Goal: Navigation & Orientation: Understand site structure

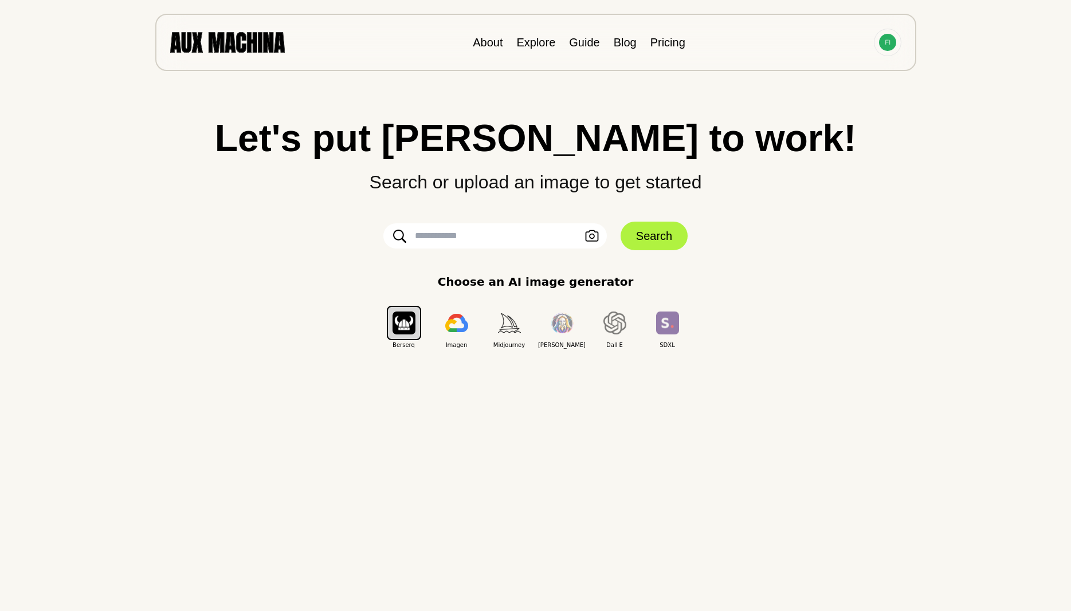
scroll to position [398, 0]
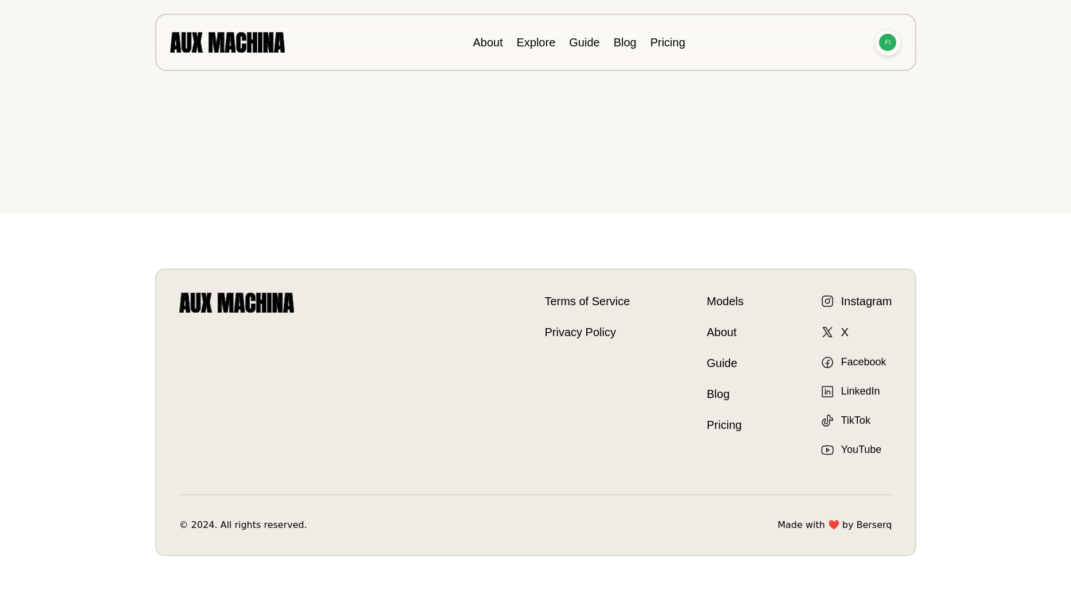
click at [887, 37] on img at bounding box center [887, 42] width 17 height 17
click at [857, 69] on li "Dashboard" at bounding box center [844, 68] width 115 height 25
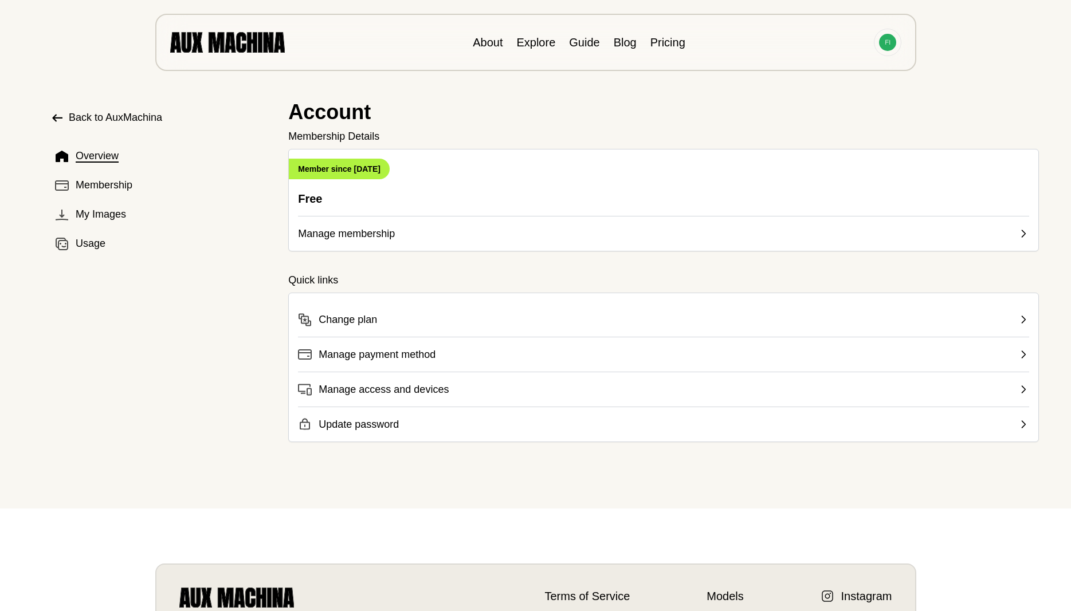
click at [424, 231] on button "Manage membership" at bounding box center [663, 229] width 731 height 26
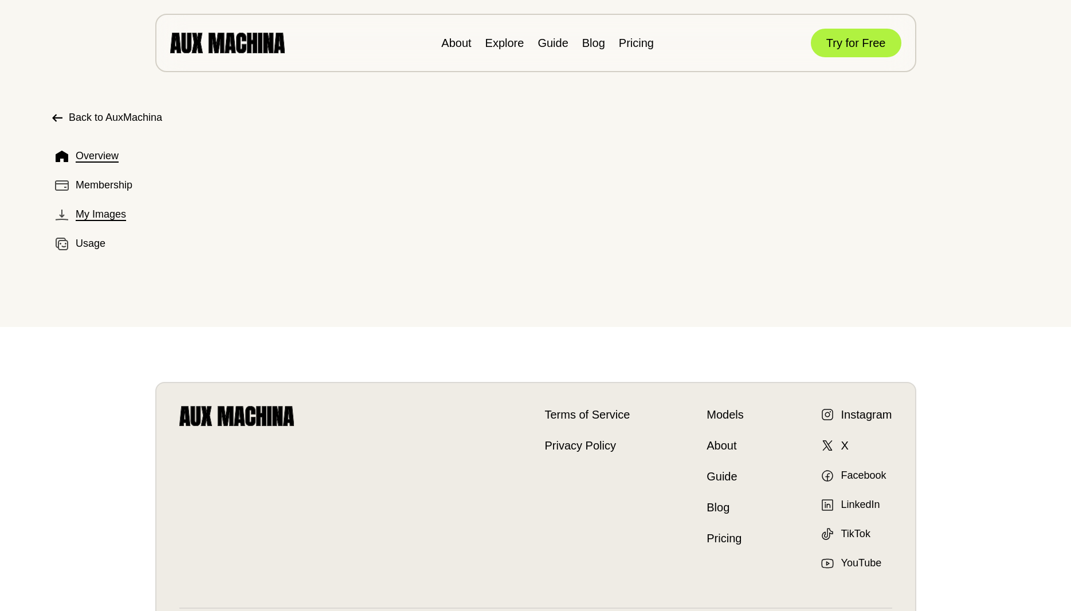
click at [112, 223] on button "My Images" at bounding box center [159, 214] width 219 height 25
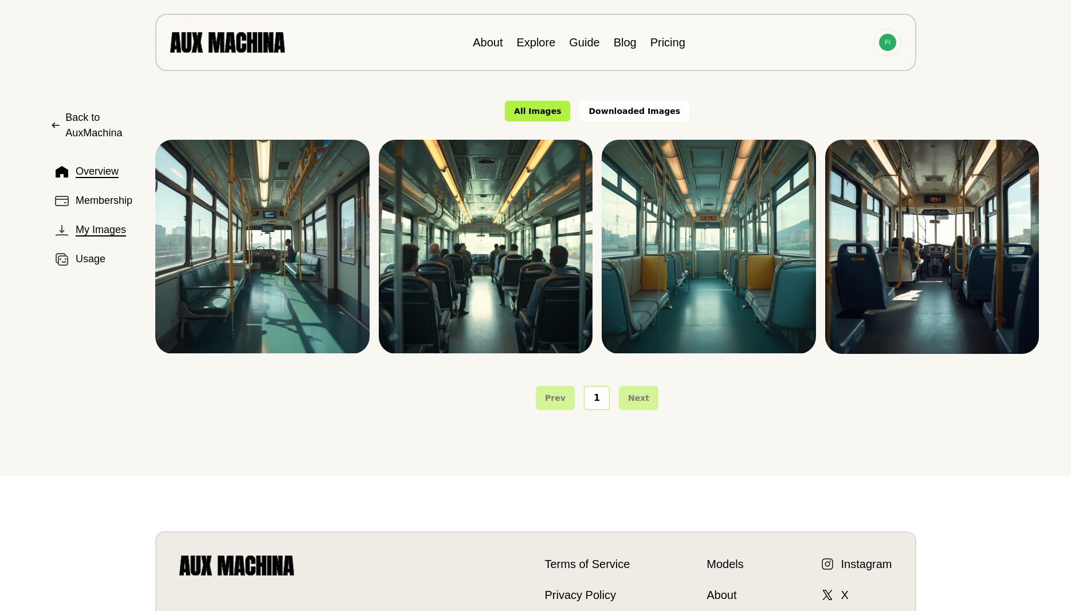
click at [108, 176] on span "Overview" at bounding box center [97, 171] width 43 height 15
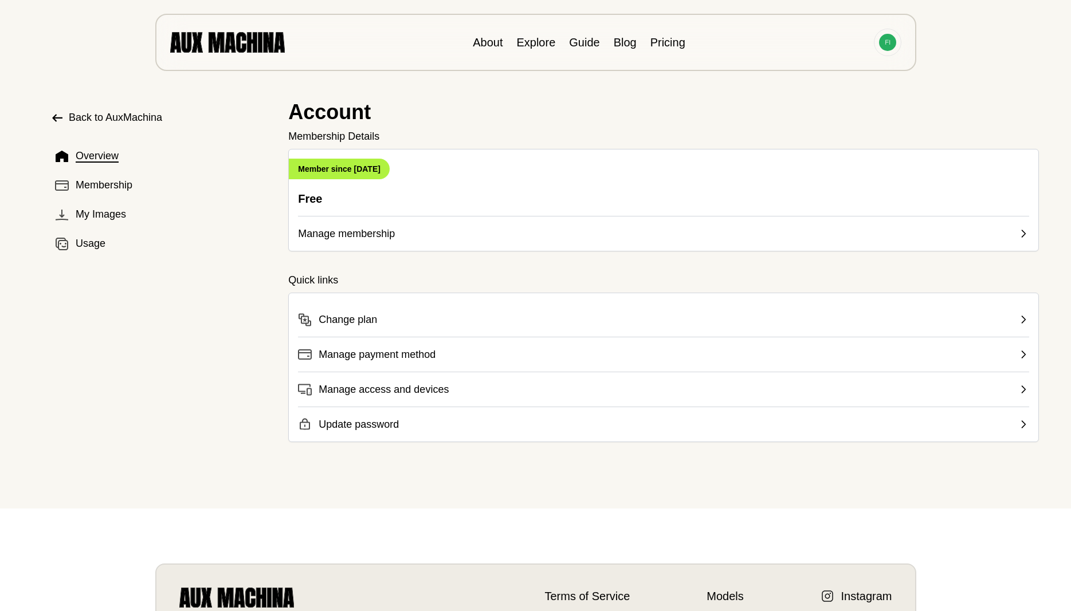
click at [412, 320] on button "Change plan" at bounding box center [663, 315] width 731 height 25
click at [62, 116] on icon at bounding box center [57, 118] width 14 height 14
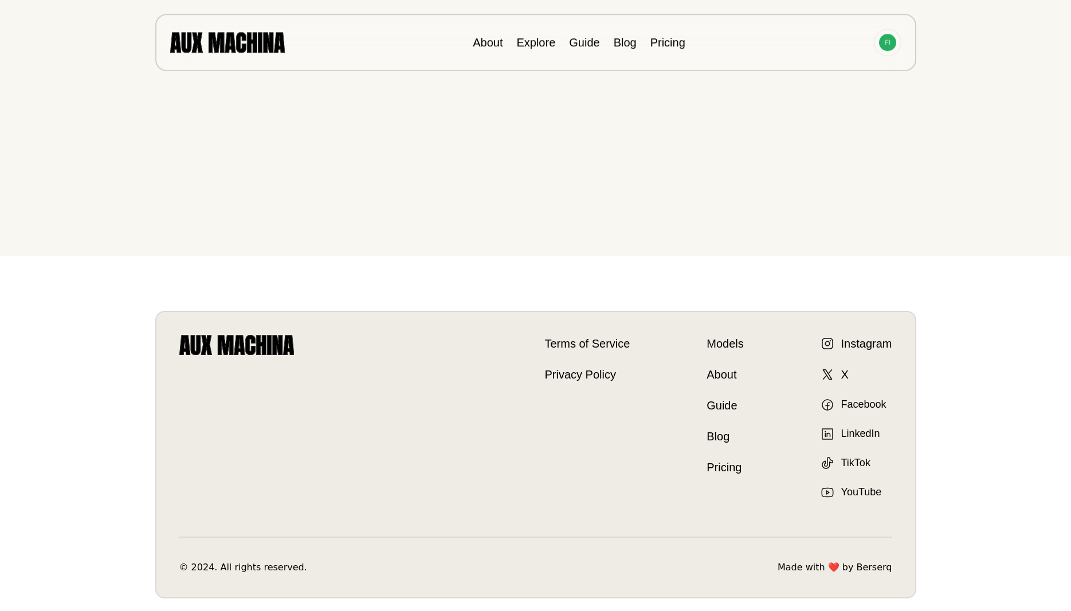
scroll to position [398, 0]
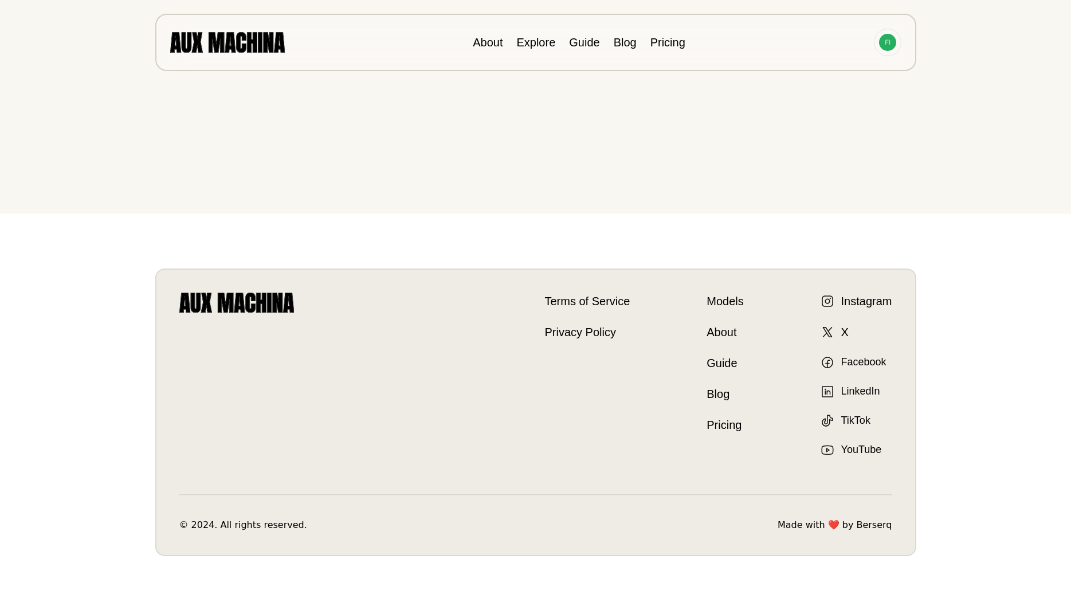
click at [721, 332] on link "About" at bounding box center [725, 332] width 37 height 17
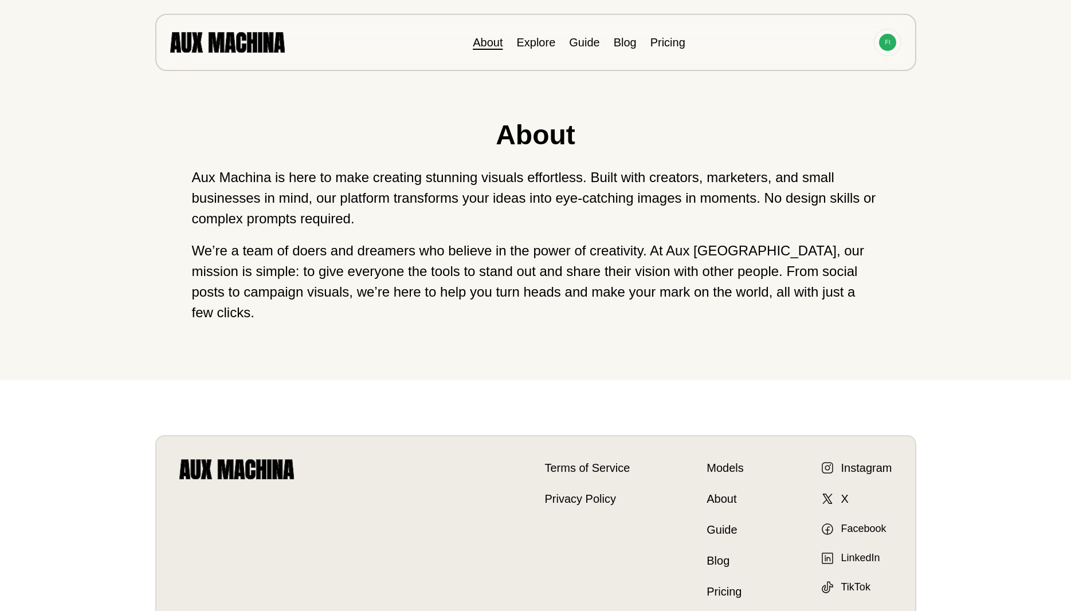
click at [584, 460] on link "Terms of Service" at bounding box center [587, 468] width 85 height 17
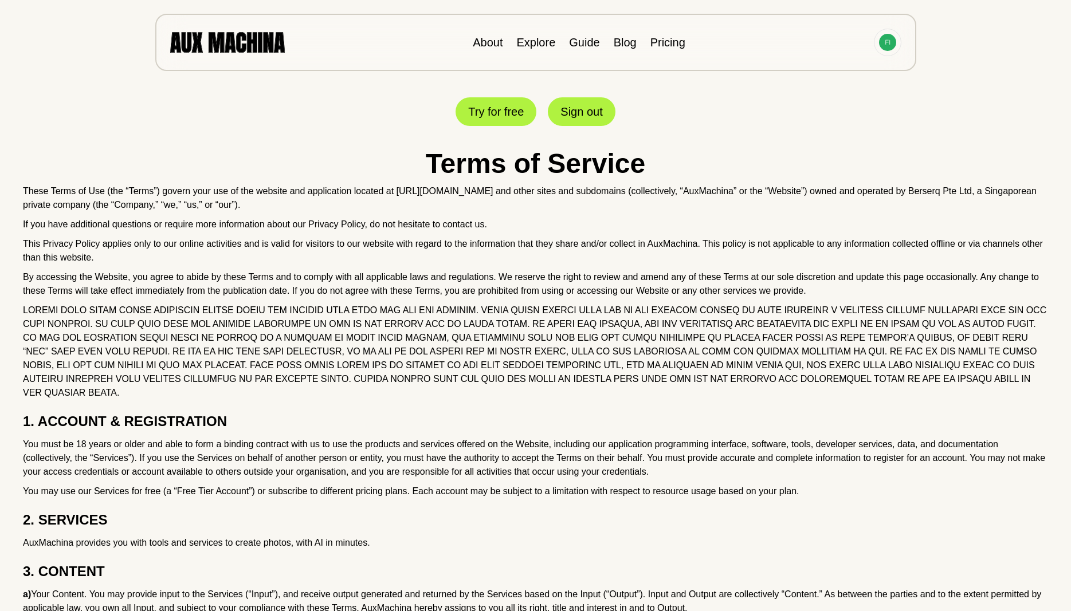
drag, startPoint x: 586, startPoint y: 433, endPoint x: 553, endPoint y: 199, distance: 236.1
